Goal: Task Accomplishment & Management: Use online tool/utility

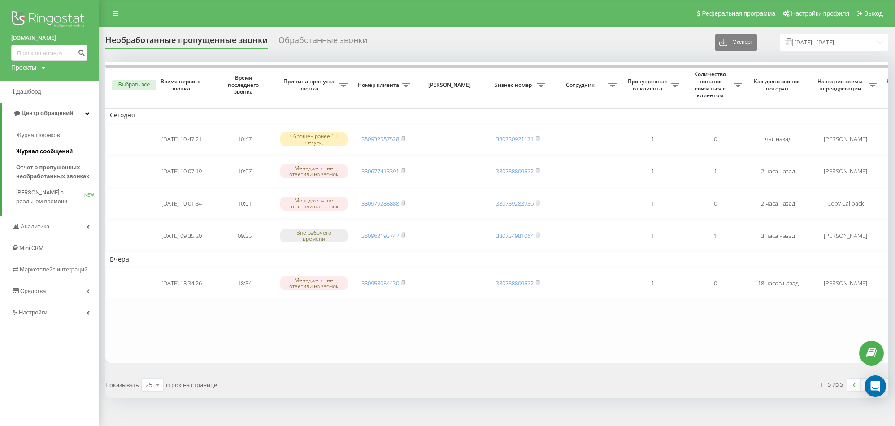
click at [64, 153] on span "Журнал сообщений" at bounding box center [44, 151] width 57 height 9
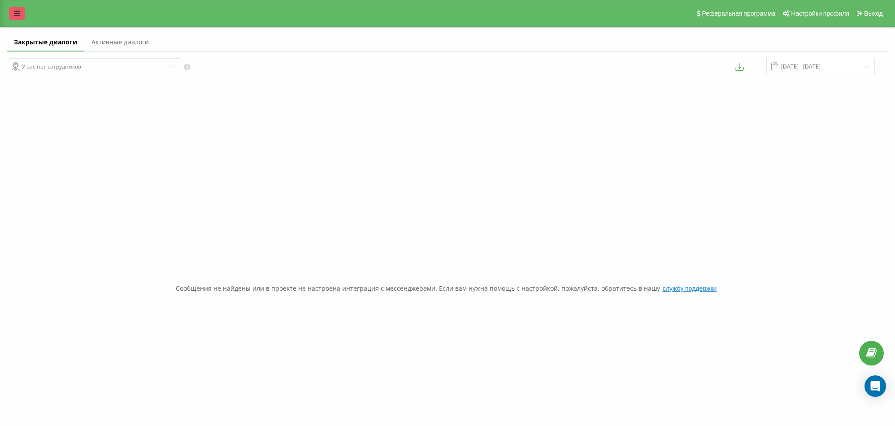
click at [14, 9] on link at bounding box center [17, 13] width 16 height 13
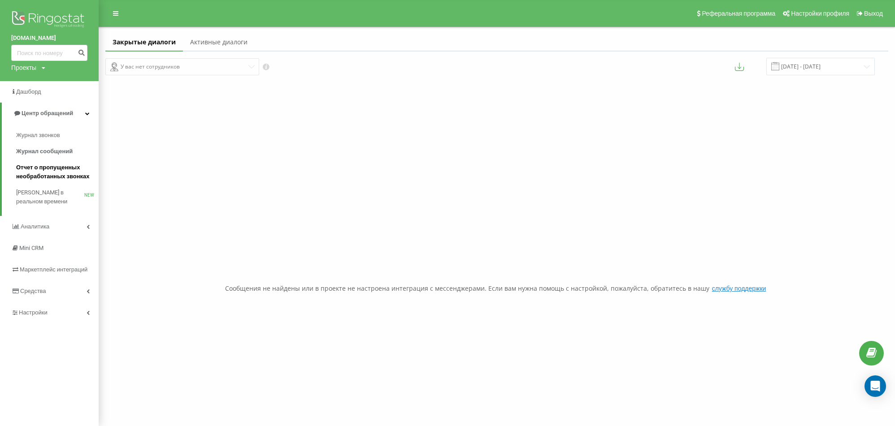
click at [50, 179] on span "Отчет о пропущенных необработанных звонках" at bounding box center [55, 172] width 78 height 18
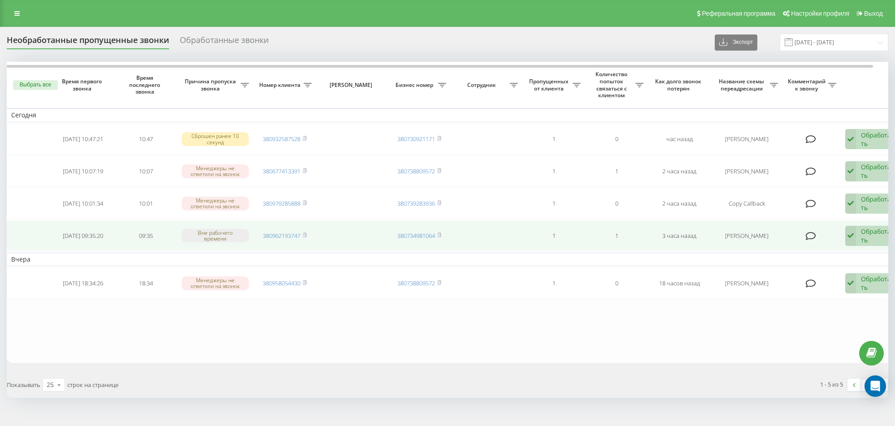
click at [879, 234] on div "Обработать" at bounding box center [876, 235] width 31 height 17
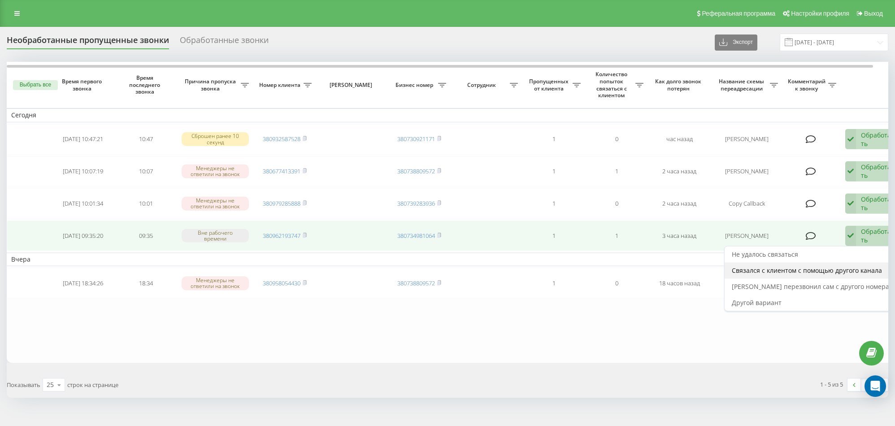
click at [852, 267] on span "Связался с клиентом с помощью другого канала" at bounding box center [807, 270] width 150 height 9
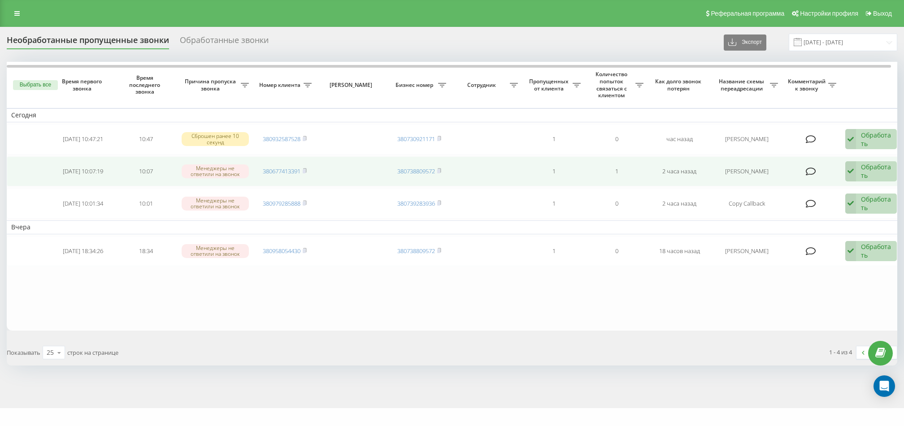
click at [878, 169] on div "Обработать" at bounding box center [876, 171] width 31 height 17
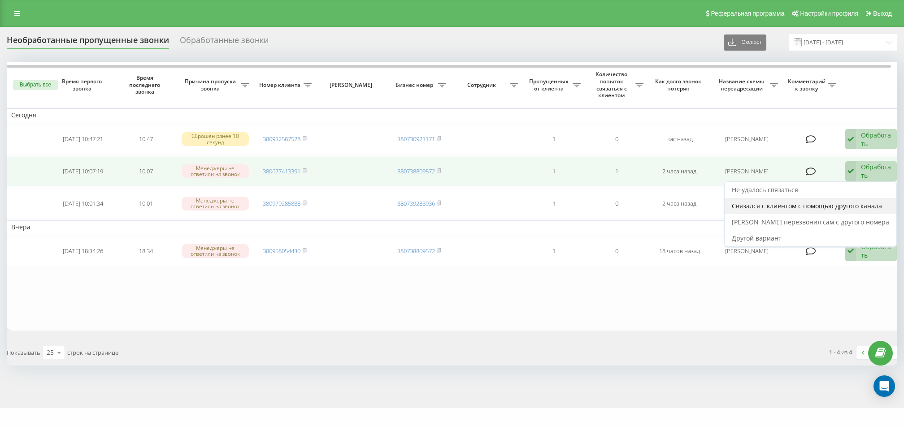
click at [857, 206] on span "Связался с клиентом с помощью другого канала" at bounding box center [807, 206] width 150 height 9
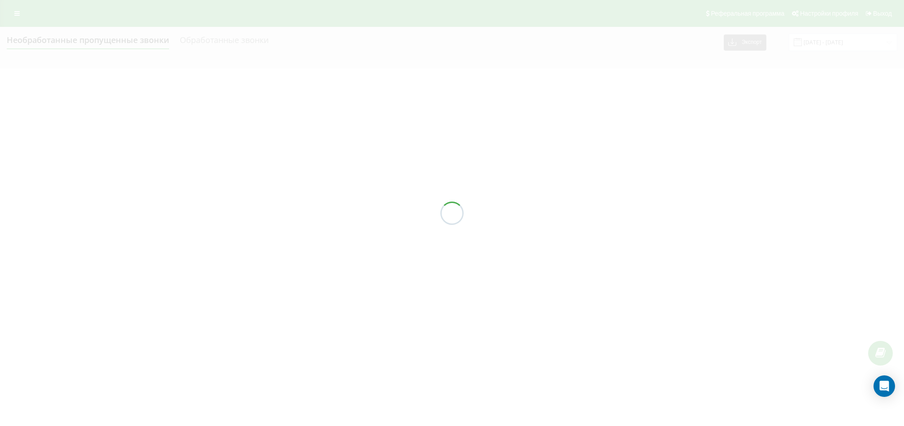
click at [611, 317] on div at bounding box center [452, 213] width 904 height 426
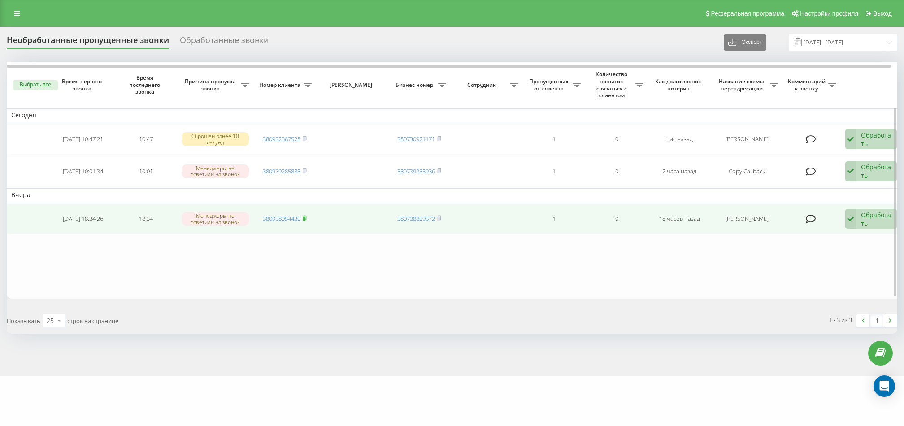
click at [304, 217] on rect at bounding box center [304, 219] width 3 height 4
click at [305, 218] on rect at bounding box center [304, 219] width 3 height 4
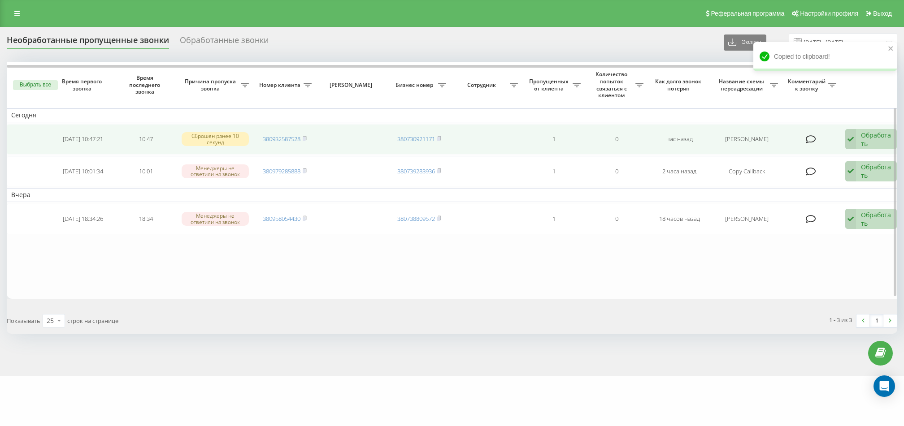
click at [309, 138] on td "380932587528" at bounding box center [284, 139] width 63 height 30
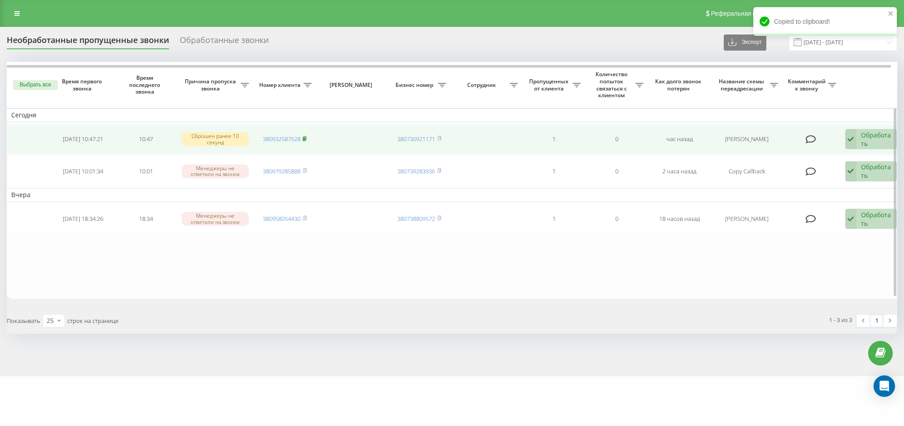
click at [307, 137] on icon at bounding box center [305, 138] width 4 height 5
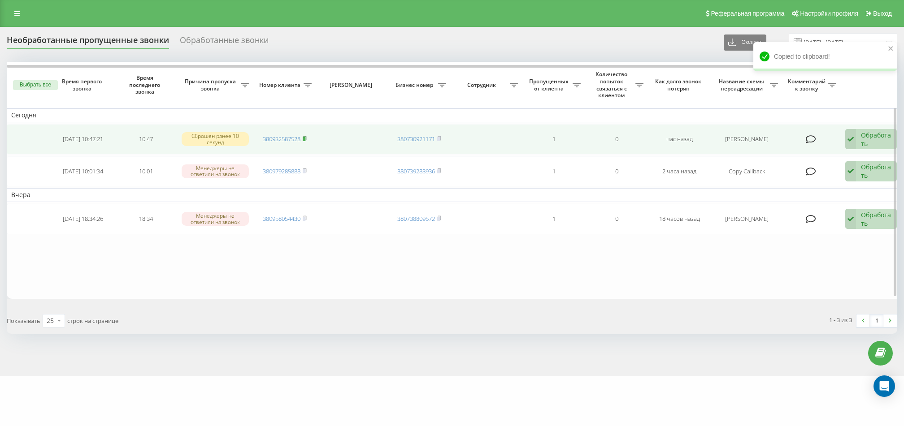
click at [306, 136] on icon at bounding box center [304, 138] width 3 height 4
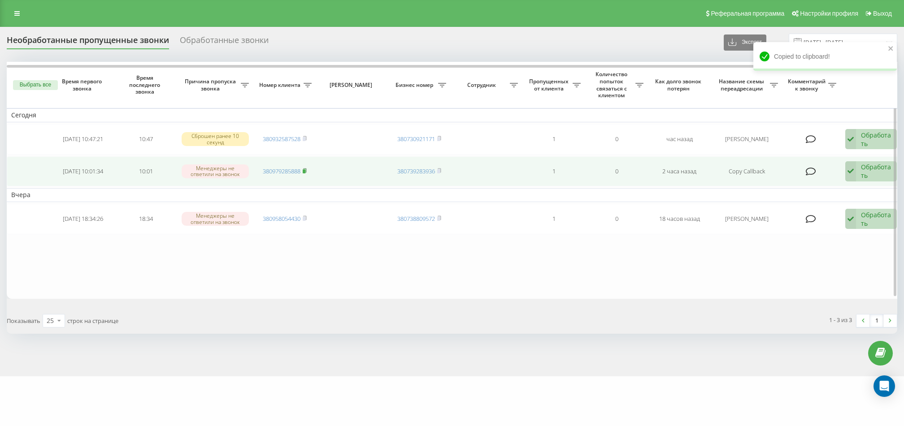
click at [304, 170] on rect at bounding box center [304, 172] width 3 height 4
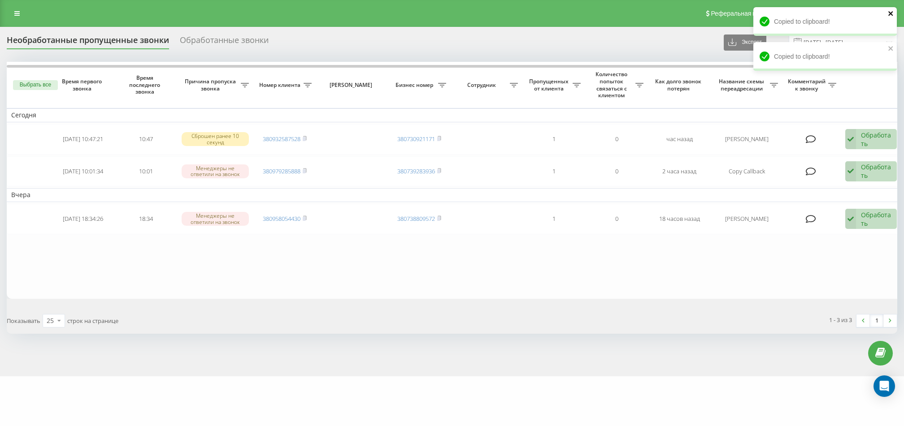
click at [888, 18] on button "close" at bounding box center [891, 14] width 6 height 9
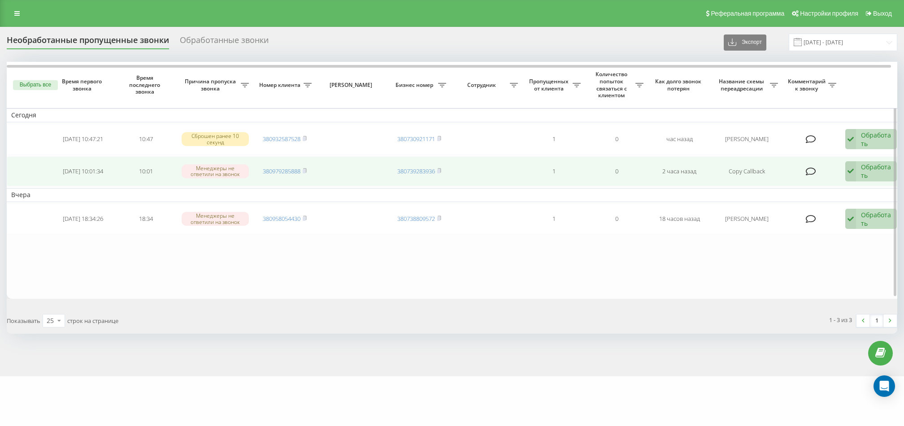
click at [861, 174] on div "Обработать" at bounding box center [876, 171] width 31 height 17
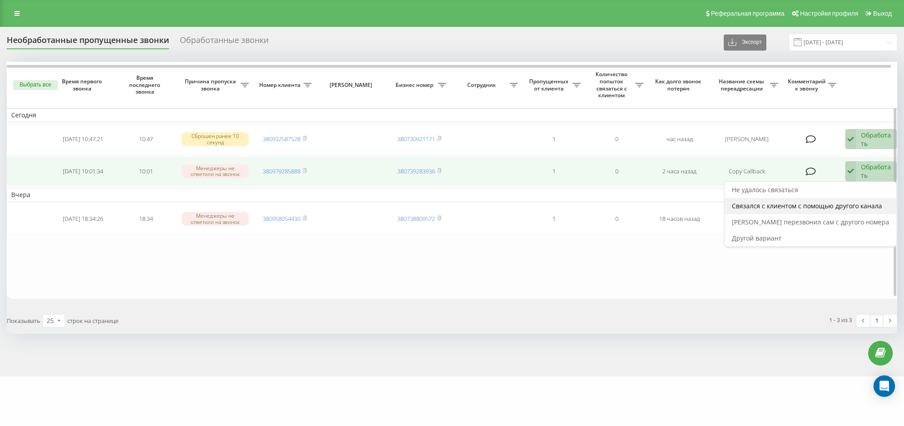
click at [841, 211] on div "Связался с клиентом с помощью другого канала" at bounding box center [811, 206] width 172 height 16
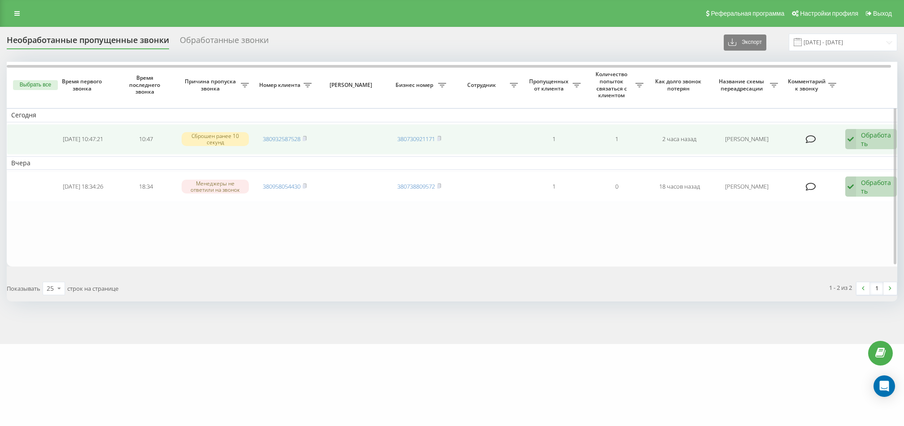
click at [874, 135] on div "Обработать" at bounding box center [876, 139] width 31 height 17
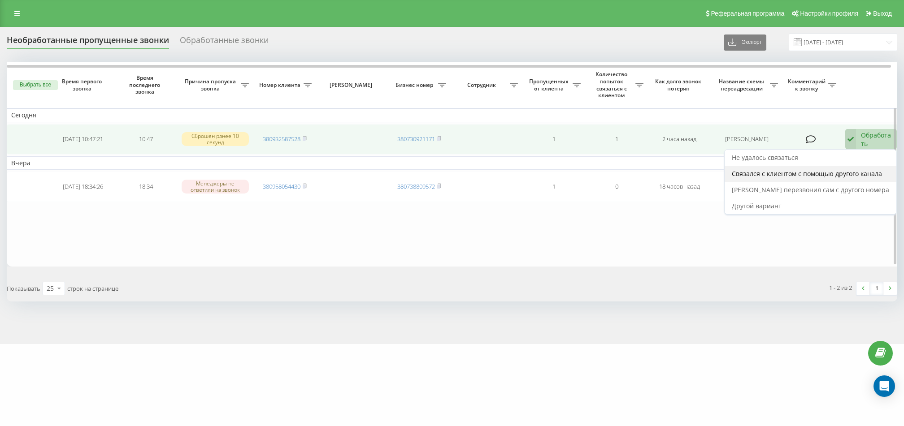
click at [845, 172] on span "Связался с клиентом с помощью другого канала" at bounding box center [807, 174] width 150 height 9
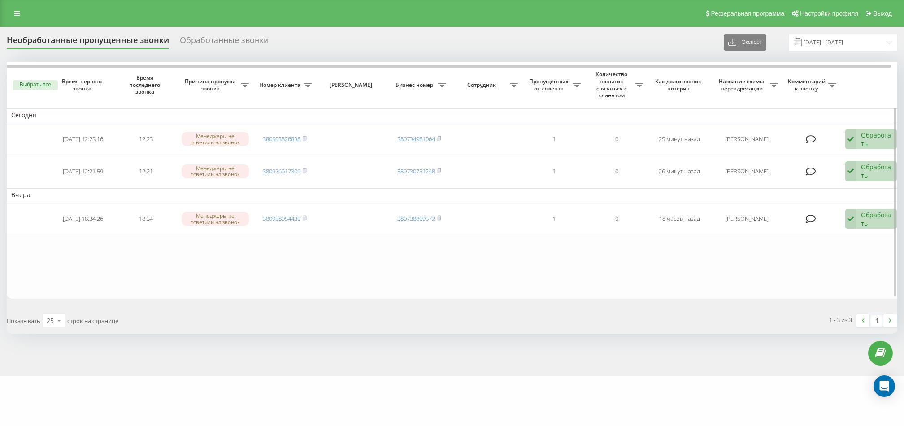
click at [625, 256] on table "[DATE] [DATE] 12:23:16 12:23 Менеджеры не ответили на звонок 380503826838 38073…" at bounding box center [455, 180] width 897 height 237
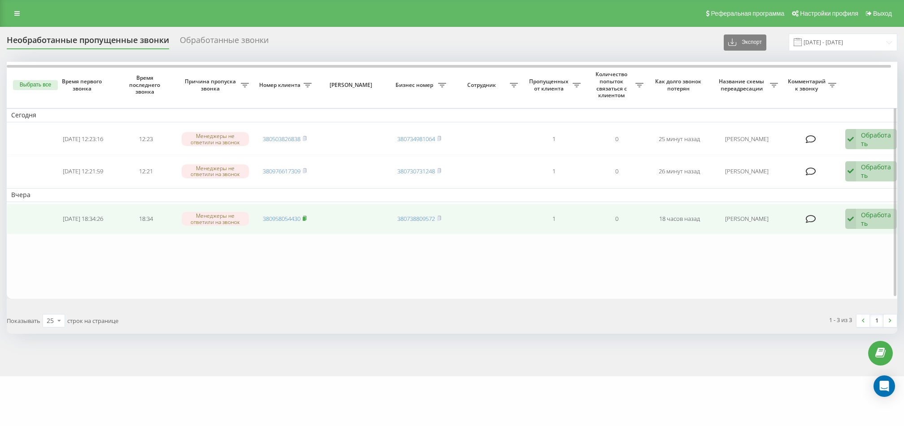
click at [307, 217] on icon at bounding box center [305, 218] width 4 height 5
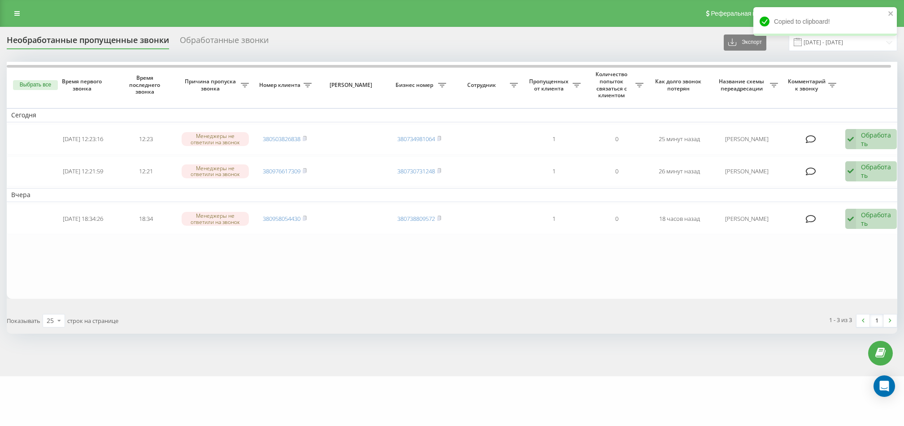
click at [599, 325] on div "1 - 3 из 3 1" at bounding box center [678, 321] width 452 height 26
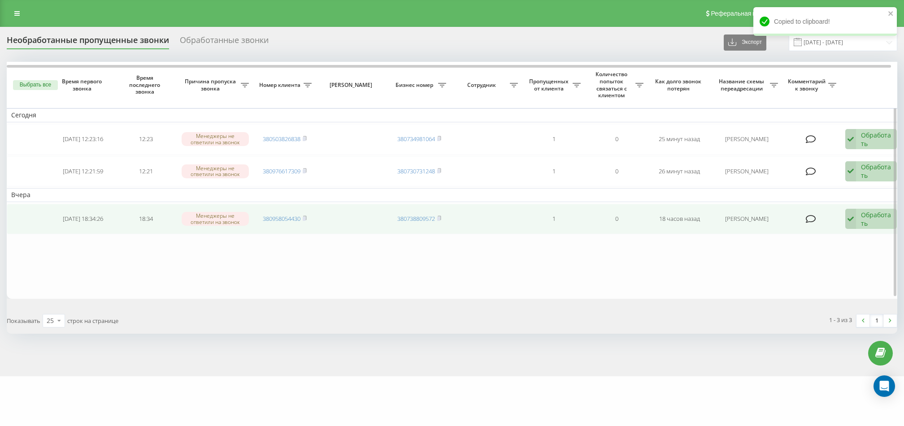
drag, startPoint x: 657, startPoint y: 215, endPoint x: 701, endPoint y: 213, distance: 44.4
click at [701, 213] on td "18 часов назад" at bounding box center [679, 219] width 63 height 30
click at [702, 213] on td "18 часов назад" at bounding box center [679, 219] width 63 height 30
drag, startPoint x: 777, startPoint y: 217, endPoint x: 445, endPoint y: 205, distance: 331.6
click at [468, 200] on tbody "Сегодня 2025-08-19 12:23:16 12:23 Менеджеры не ответили на звонок 380503826838 …" at bounding box center [455, 172] width 897 height 126
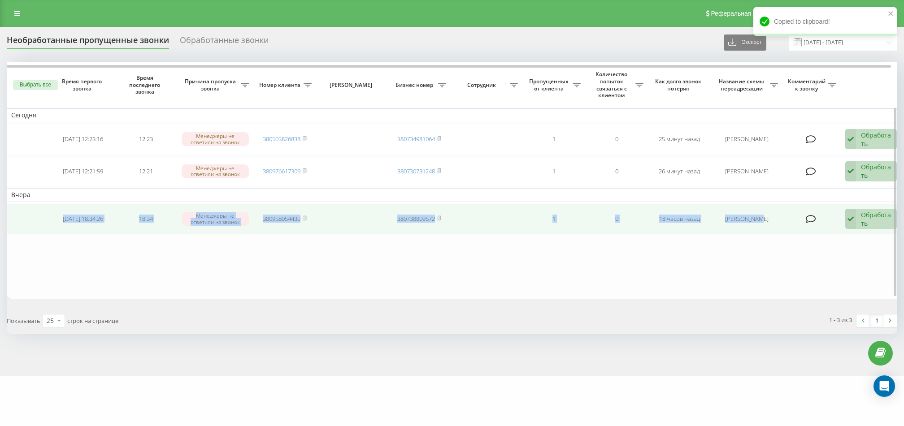
drag, startPoint x: 351, startPoint y: 216, endPoint x: 773, endPoint y: 222, distance: 421.6
click at [773, 222] on tr "2025-08-18 18:34:26 18:34 Менеджеры не ответили на звонок 380958054430 38073880…" at bounding box center [455, 219] width 897 height 30
click at [774, 222] on td "Муха Андрій Володимирович" at bounding box center [747, 219] width 72 height 30
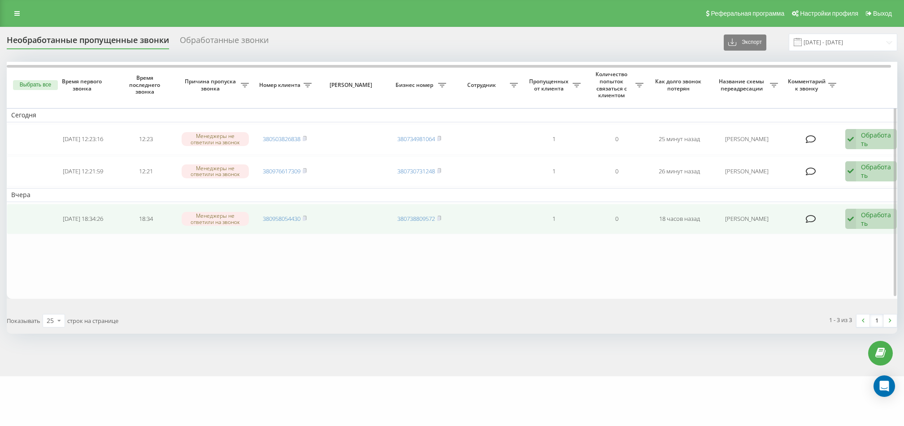
drag, startPoint x: 777, startPoint y: 225, endPoint x: 57, endPoint y: 214, distance: 720.3
click at [57, 216] on tr "2025-08-18 18:34:26 18:34 Менеджеры не ответили на звонок 380958054430 38073880…" at bounding box center [455, 219] width 897 height 30
click at [57, 214] on td "2025-08-18 18:34:26" at bounding box center [83, 219] width 63 height 30
drag, startPoint x: 57, startPoint y: 214, endPoint x: 789, endPoint y: 221, distance: 732.4
click at [789, 221] on tr "2025-08-18 18:34:26 18:34 Менеджеры не ответили на звонок 380958054430 38073880…" at bounding box center [455, 219] width 897 height 30
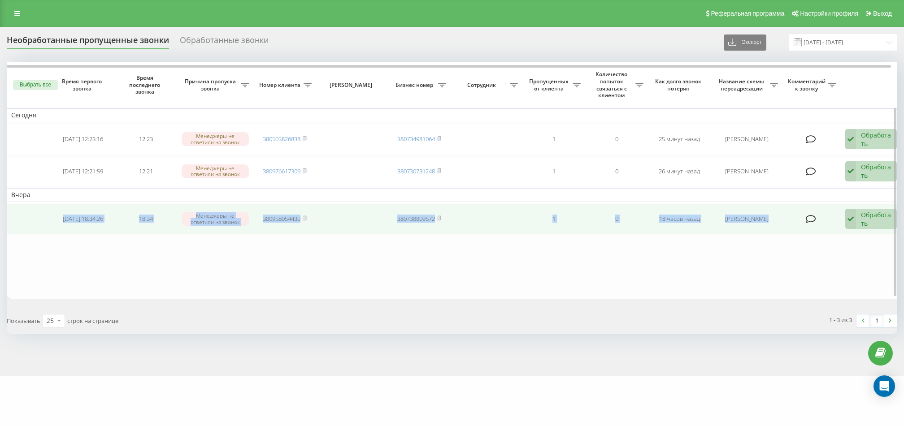
click at [789, 221] on td at bounding box center [812, 219] width 58 height 30
drag, startPoint x: 787, startPoint y: 224, endPoint x: 371, endPoint y: 204, distance: 416.6
click at [371, 204] on tr "2025-08-18 18:34:26 18:34 Менеджеры не ответили на звонок 380958054430 38073880…" at bounding box center [455, 219] width 897 height 30
click at [378, 205] on td at bounding box center [352, 219] width 72 height 30
drag, startPoint x: 657, startPoint y: 216, endPoint x: 700, endPoint y: 216, distance: 42.6
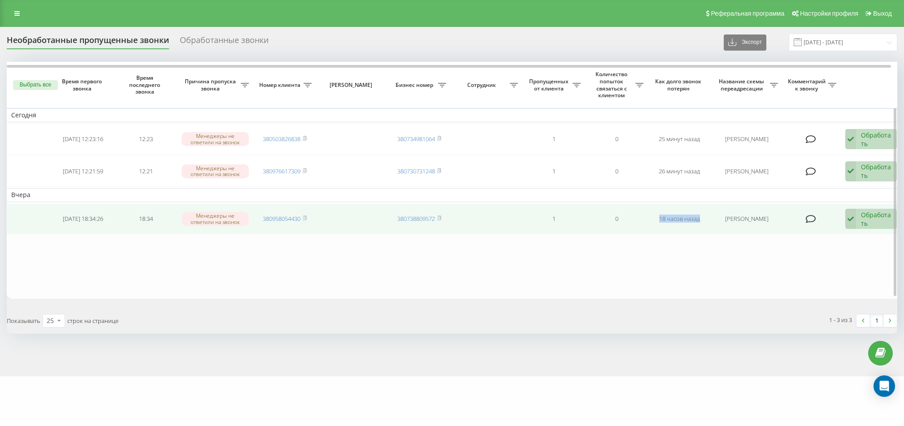
click at [700, 216] on tr "2025-08-18 18:34:26 18:34 Менеджеры не ответили на звонок 380958054430 38073880…" at bounding box center [455, 219] width 897 height 30
click at [700, 216] on td "18 часов назад" at bounding box center [679, 219] width 63 height 30
drag, startPoint x: 703, startPoint y: 217, endPoint x: 639, endPoint y: 215, distance: 64.6
click at [639, 215] on tr "2025-08-18 18:34:26 18:34 Менеджеры не ответили на звонок 380958054430 38073880…" at bounding box center [455, 219] width 897 height 30
click at [638, 215] on td "0" at bounding box center [616, 219] width 63 height 30
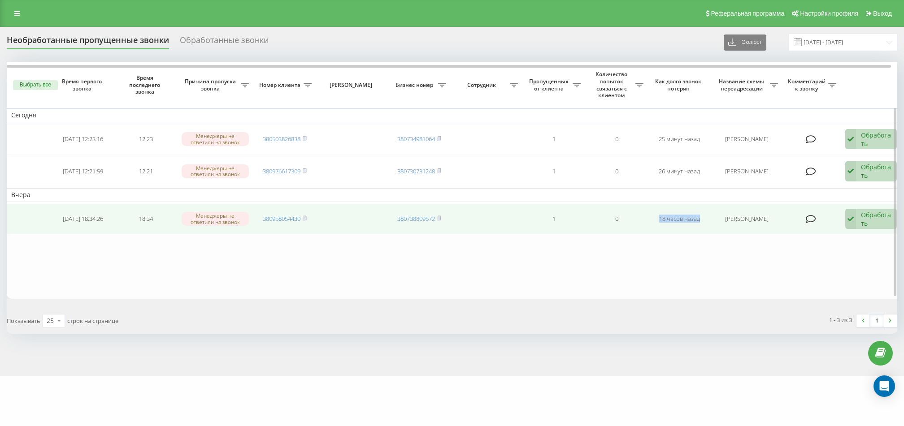
drag, startPoint x: 129, startPoint y: 219, endPoint x: 772, endPoint y: 226, distance: 643.1
click at [774, 226] on tr "2025-08-18 18:34:26 18:34 Менеджеры не ответили на звонок 380958054430 38073880…" at bounding box center [455, 219] width 897 height 30
click at [772, 226] on td "Муха Андрій Володимирович" at bounding box center [747, 219] width 72 height 30
drag, startPoint x: 779, startPoint y: 222, endPoint x: 47, endPoint y: 207, distance: 731.6
click at [47, 207] on tr "2025-08-18 18:34:26 18:34 Менеджеры не ответили на звонок 380958054430 38073880…" at bounding box center [455, 219] width 897 height 30
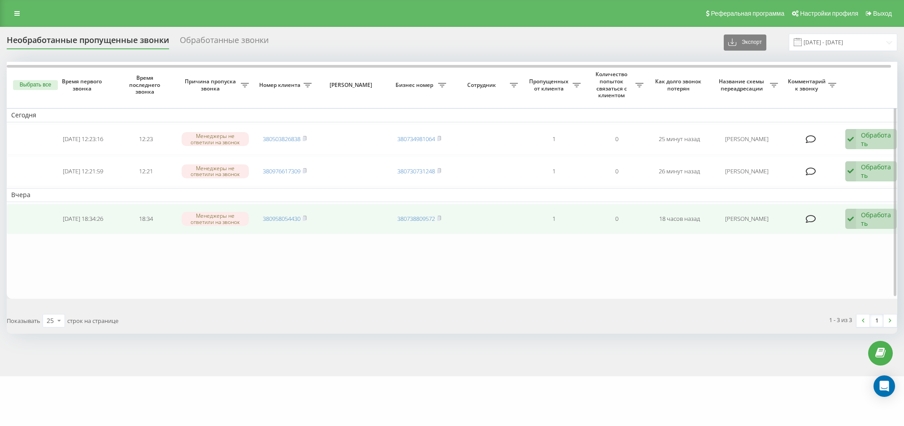
click at [47, 207] on td at bounding box center [29, 219] width 45 height 30
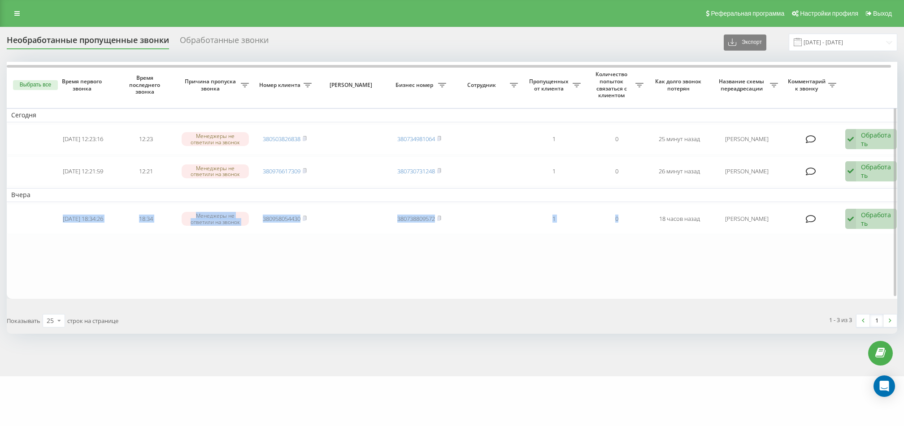
drag, startPoint x: 47, startPoint y: 207, endPoint x: 613, endPoint y: 244, distance: 566.7
click at [613, 244] on table "Сегодня 2025-08-19 12:23:16 12:23 Менеджеры не ответили на звонок 380503826838 …" at bounding box center [455, 180] width 897 height 237
click at [617, 244] on table "Сегодня 2025-08-19 12:23:16 12:23 Менеджеры не ответили на звонок 380503826838 …" at bounding box center [455, 180] width 897 height 237
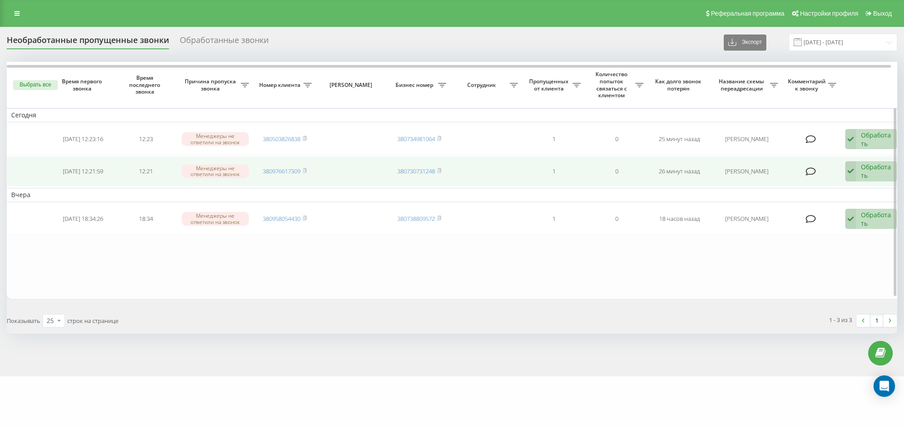
click at [309, 169] on td "380976617309" at bounding box center [284, 172] width 63 height 30
click at [305, 170] on rect at bounding box center [304, 172] width 3 height 4
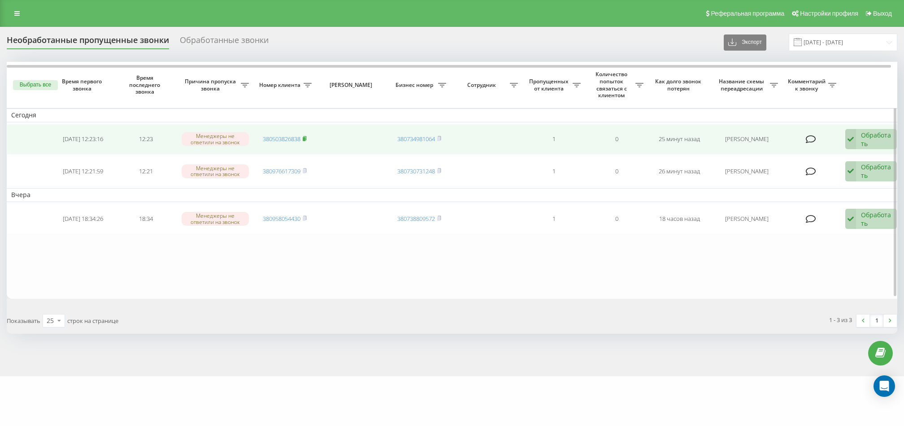
click at [305, 137] on rect at bounding box center [304, 139] width 3 height 4
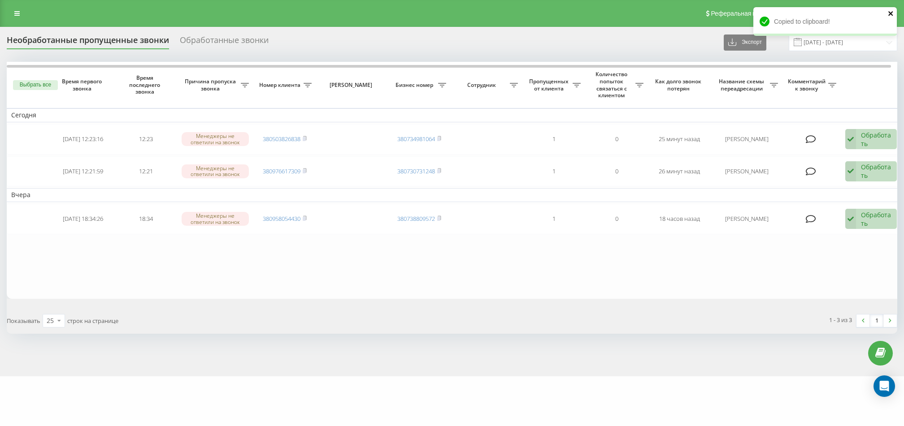
click at [890, 16] on icon "close" at bounding box center [891, 13] width 6 height 7
click at [25, 16] on div "Реферальная программа Настройки профиля Выход" at bounding box center [452, 13] width 904 height 27
click at [24, 21] on div "Реферальная программа Настройки профиля Выход" at bounding box center [452, 13] width 904 height 27
click at [17, 17] on link at bounding box center [17, 13] width 16 height 13
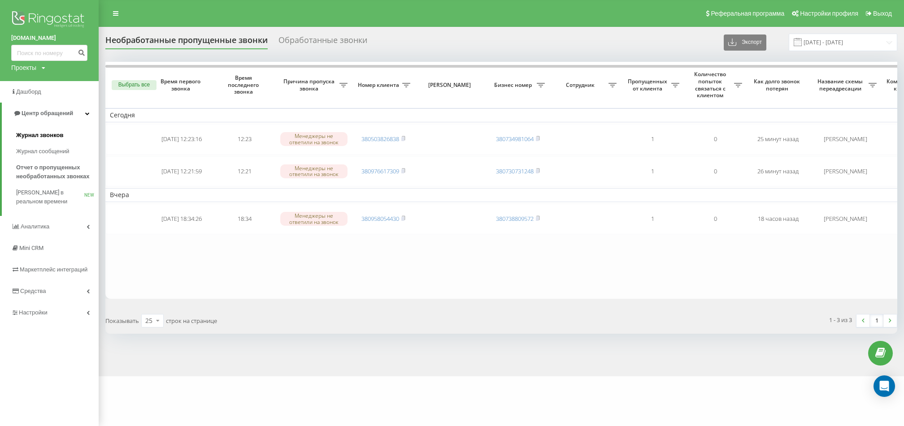
click at [44, 128] on link "Журнал звонков" at bounding box center [57, 135] width 83 height 16
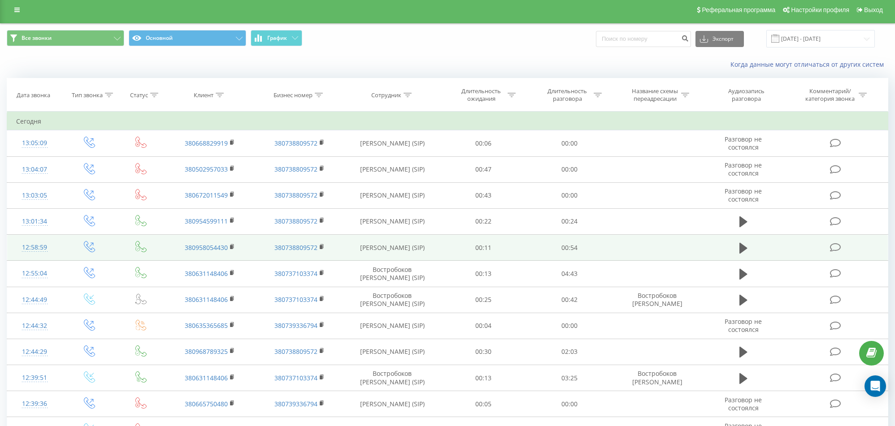
scroll to position [4, 0]
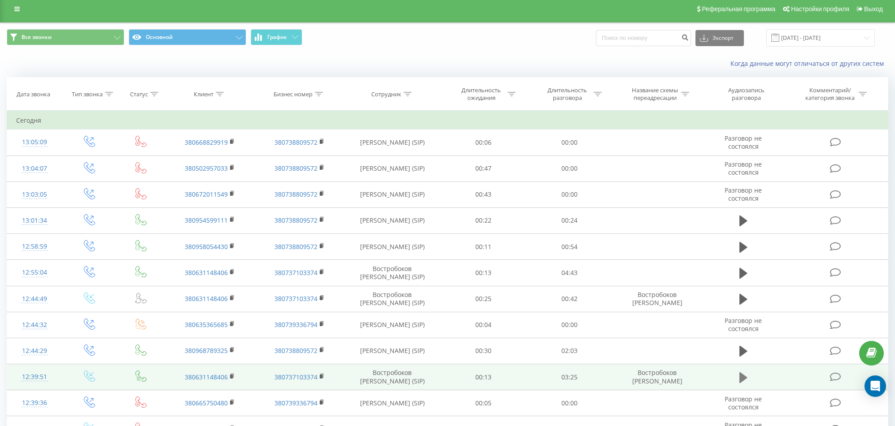
click at [741, 373] on icon at bounding box center [744, 377] width 8 height 11
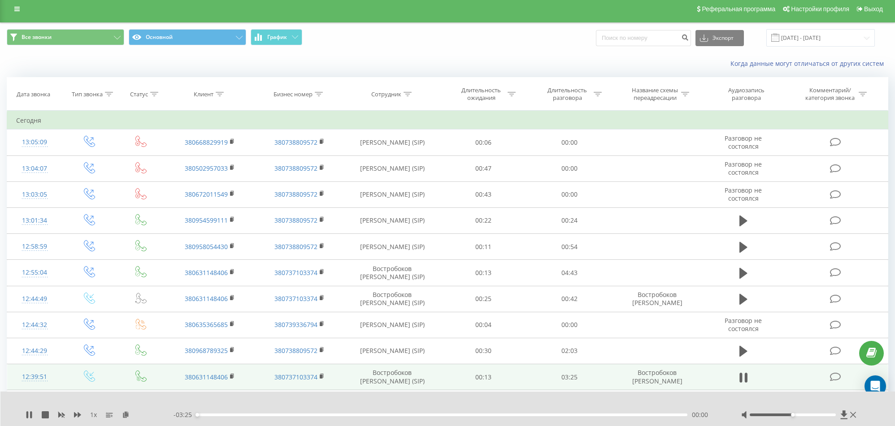
click at [477, 415] on div "00:00" at bounding box center [441, 415] width 491 height 3
click at [539, 418] on div "- 03:25 00:00 00:00" at bounding box center [446, 415] width 545 height 9
click at [535, 416] on div "01:59" at bounding box center [441, 415] width 491 height 3
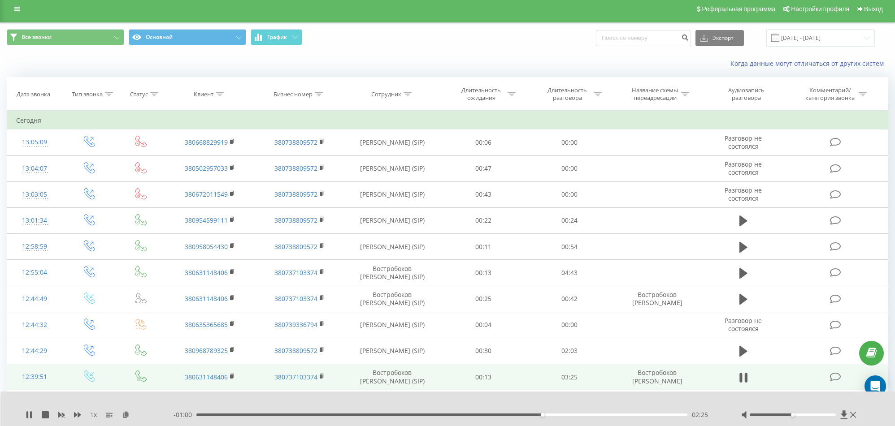
click at [574, 414] on div "02:25" at bounding box center [441, 415] width 491 height 3
click at [602, 418] on div "- 00:44 02:40 02:40" at bounding box center [446, 415] width 545 height 9
click at [602, 416] on div "- 00:44 02:40 02:40" at bounding box center [446, 415] width 545 height 9
click at [602, 415] on div "02:50" at bounding box center [441, 415] width 491 height 3
click at [633, 415] on div "02:57" at bounding box center [441, 415] width 491 height 3
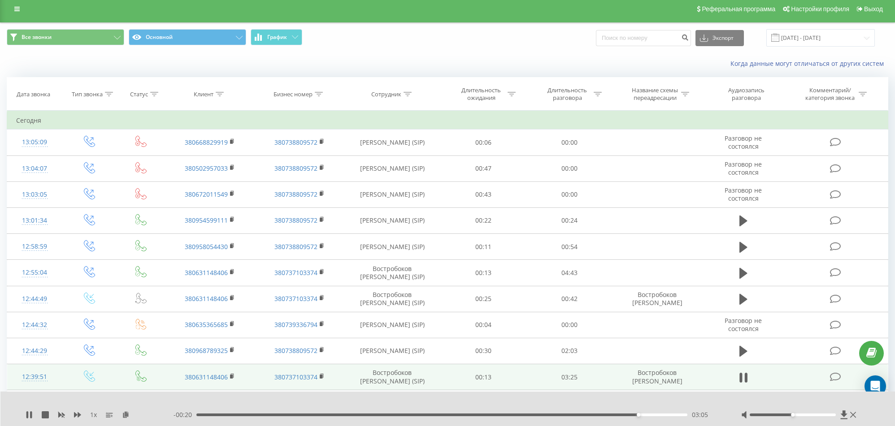
click at [657, 414] on div "03:05" at bounding box center [441, 415] width 491 height 3
drag, startPoint x: 707, startPoint y: 415, endPoint x: 693, endPoint y: 415, distance: 13.9
click at [693, 415] on span "03:18" at bounding box center [700, 415] width 16 height 9
drag, startPoint x: 693, startPoint y: 415, endPoint x: 707, endPoint y: 414, distance: 13.9
click at [707, 414] on span "03:19" at bounding box center [700, 415] width 16 height 9
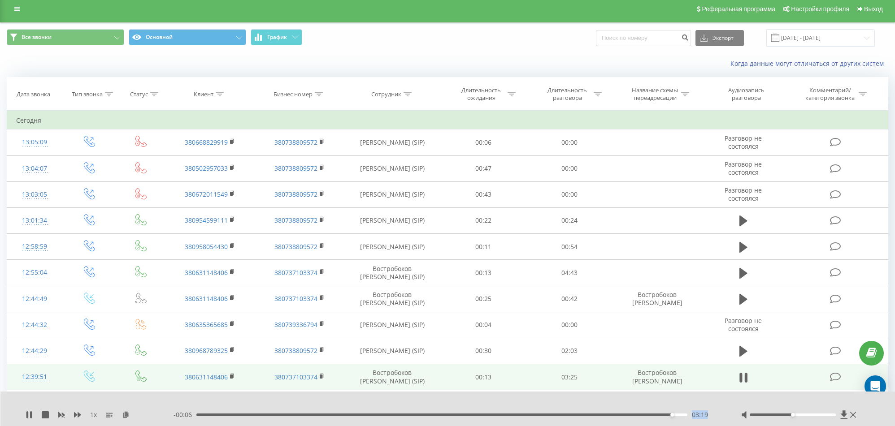
click at [707, 414] on span "03:19" at bounding box center [700, 415] width 16 height 9
drag, startPoint x: 707, startPoint y: 414, endPoint x: 690, endPoint y: 414, distance: 17.0
click at [690, 414] on div "- 00:06 03:19 03:19" at bounding box center [446, 415] width 545 height 9
drag, startPoint x: 691, startPoint y: 414, endPoint x: 697, endPoint y: 416, distance: 6.4
click at [696, 415] on div "- 00:05 03:20 03:20" at bounding box center [446, 415] width 545 height 9
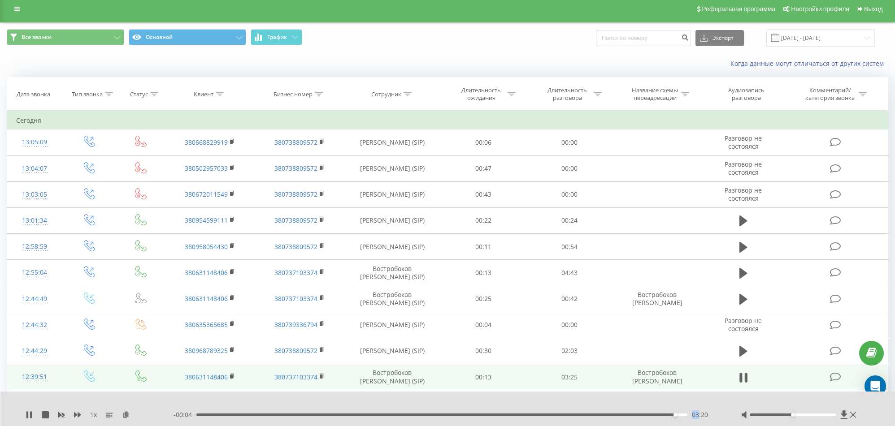
click at [697, 416] on span "03:20" at bounding box center [700, 415] width 16 height 9
click at [26, 418] on icon at bounding box center [27, 415] width 2 height 7
click at [32, 420] on div "1 x - 00:03 03:22 03:22" at bounding box center [447, 409] width 895 height 35
click at [28, 417] on icon at bounding box center [28, 415] width 5 height 7
click at [11, 4] on link at bounding box center [17, 9] width 16 height 13
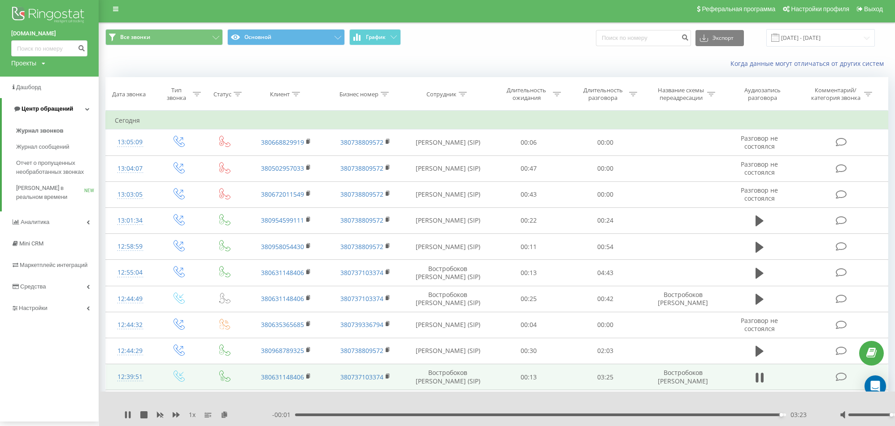
click at [75, 112] on link "Центр обращений" at bounding box center [50, 109] width 97 height 22
click at [75, 113] on link "Центр обращений" at bounding box center [49, 109] width 99 height 22
click at [67, 129] on link "Журнал звонков" at bounding box center [57, 131] width 83 height 16
